Goal: Task Accomplishment & Management: Complete application form

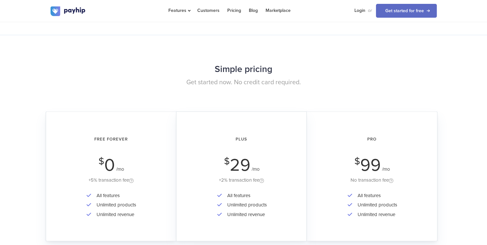
scroll to position [1033, 0]
click at [101, 199] on li "All features" at bounding box center [114, 196] width 43 height 9
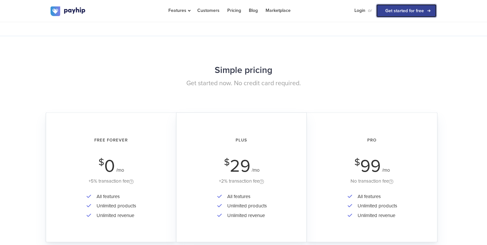
click at [383, 12] on link "Get started for free" at bounding box center [406, 11] width 61 height 14
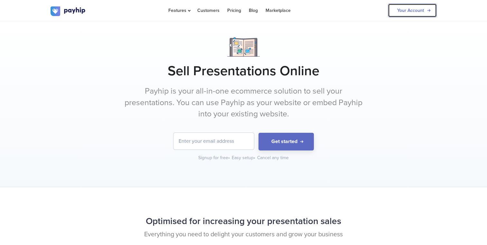
click at [404, 14] on link "Your Account" at bounding box center [412, 11] width 49 height 14
